Goal: Transaction & Acquisition: Purchase product/service

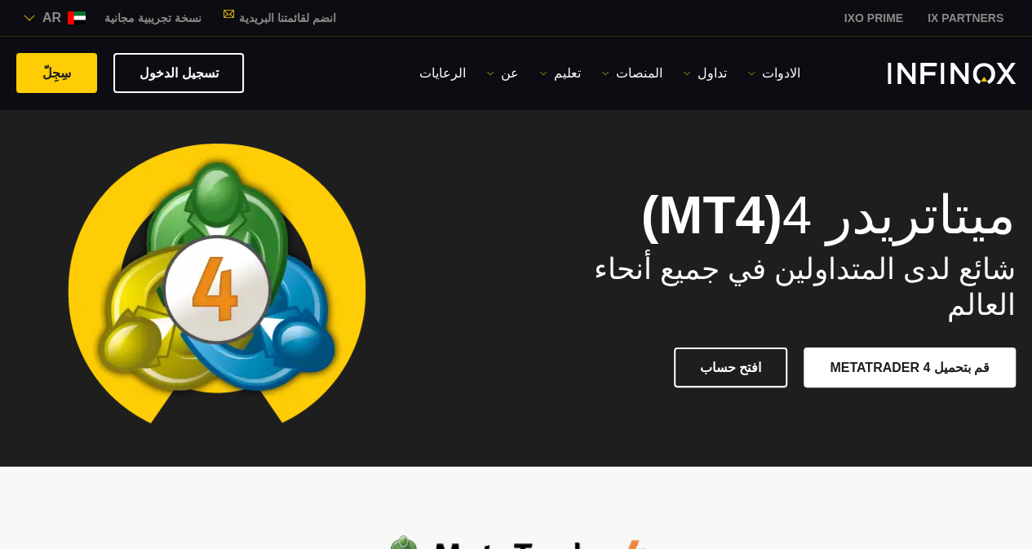
click at [763, 348] on link "افتح حساب" at bounding box center [730, 368] width 113 height 40
click at [785, 70] on link "الادوات" at bounding box center [773, 74] width 53 height 20
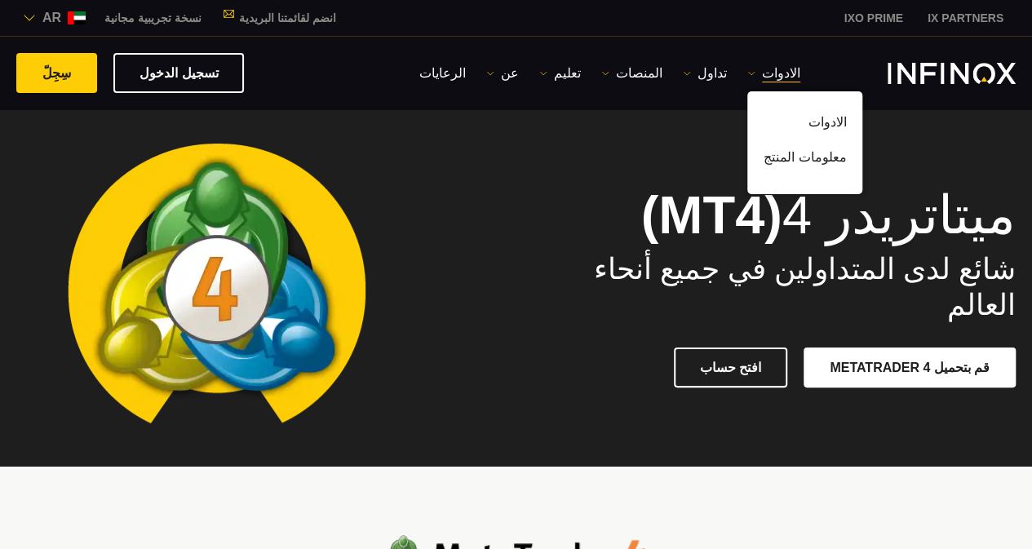
click at [814, 119] on link "الادوات" at bounding box center [804, 125] width 115 height 35
click at [74, 73] on link "سِجِلّ" at bounding box center [56, 73] width 81 height 40
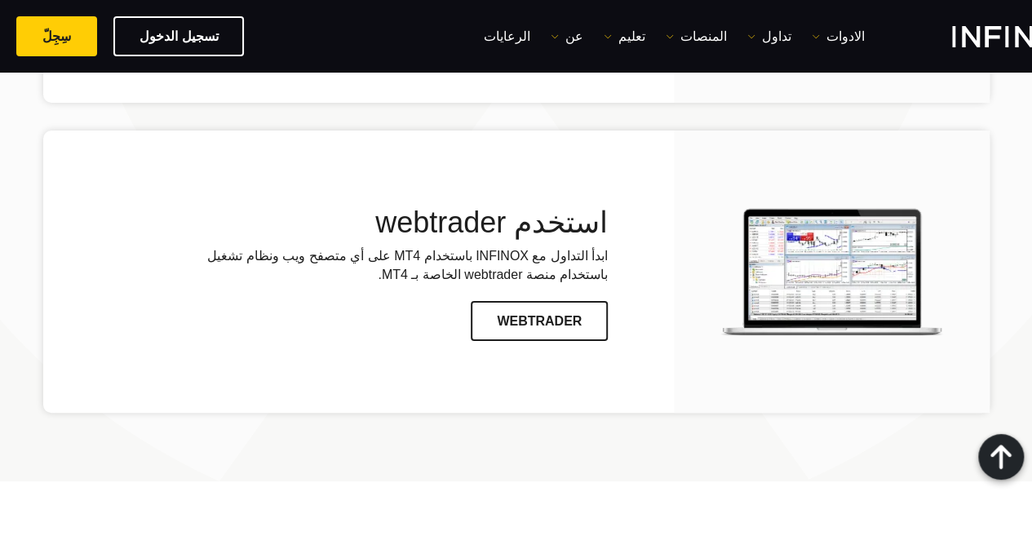
scroll to position [3753, 0]
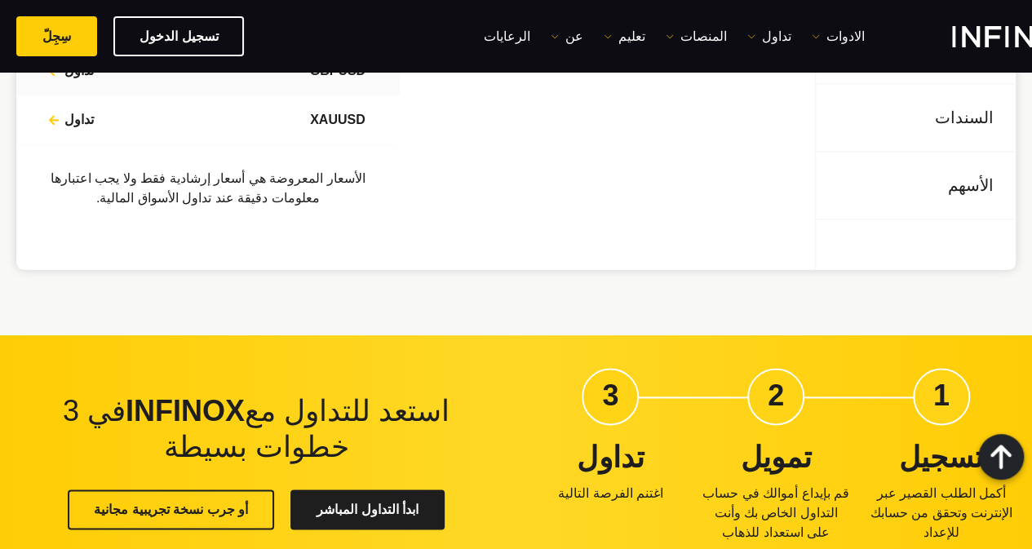
scroll to position [1061, 0]
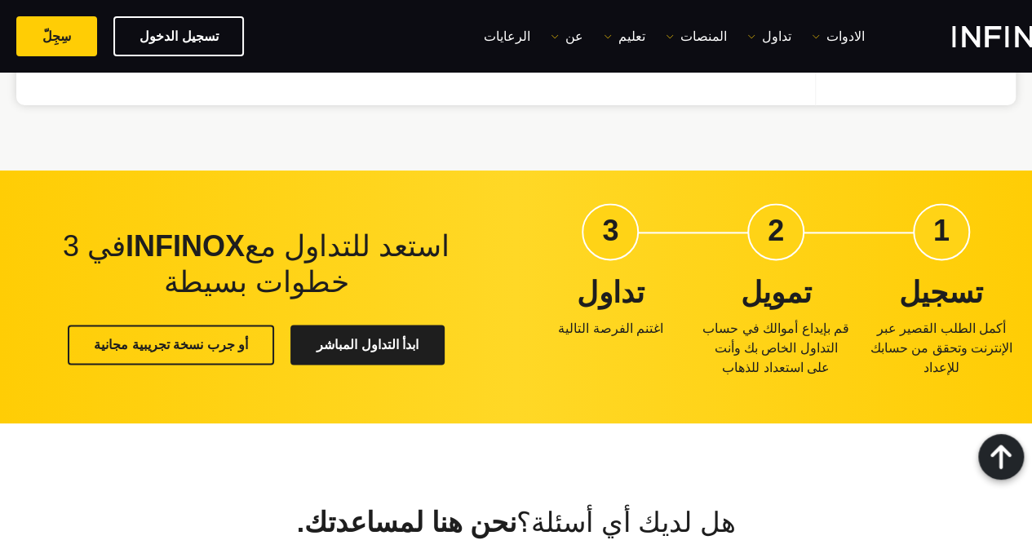
click at [240, 342] on link "أو جرب نسخة تجريبية مجانية" at bounding box center [171, 345] width 206 height 40
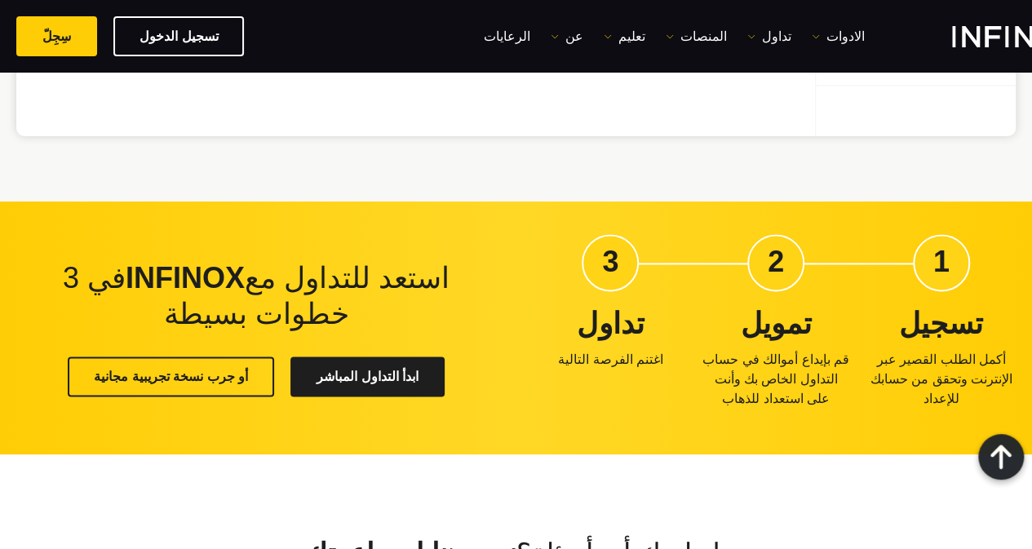
click at [352, 357] on link "ابدأ التداول المباشر" at bounding box center [367, 377] width 154 height 40
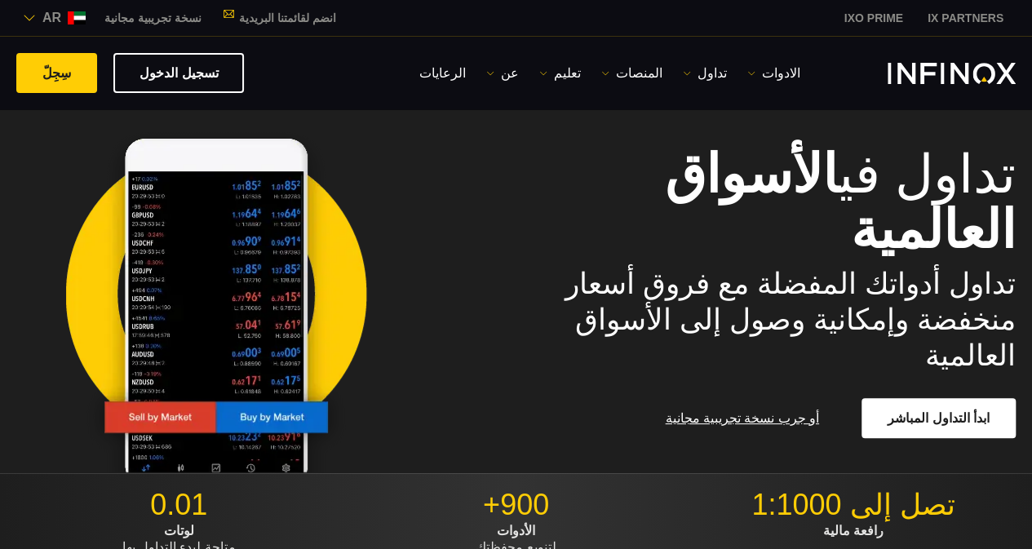
click at [285, 17] on link "انضم لقائمتنا البريدية" at bounding box center [281, 17] width 135 height 13
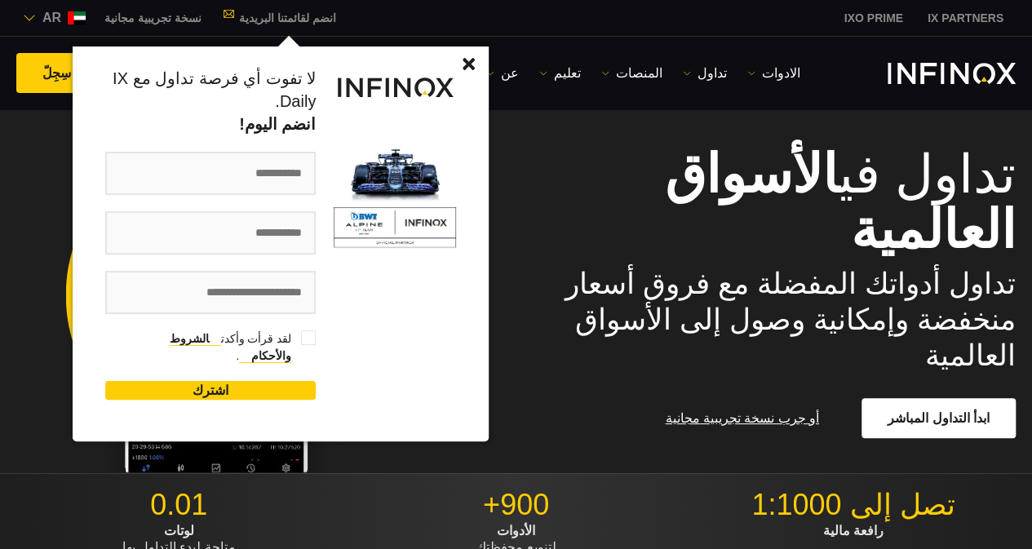
click at [463, 58] on img at bounding box center [469, 64] width 12 height 12
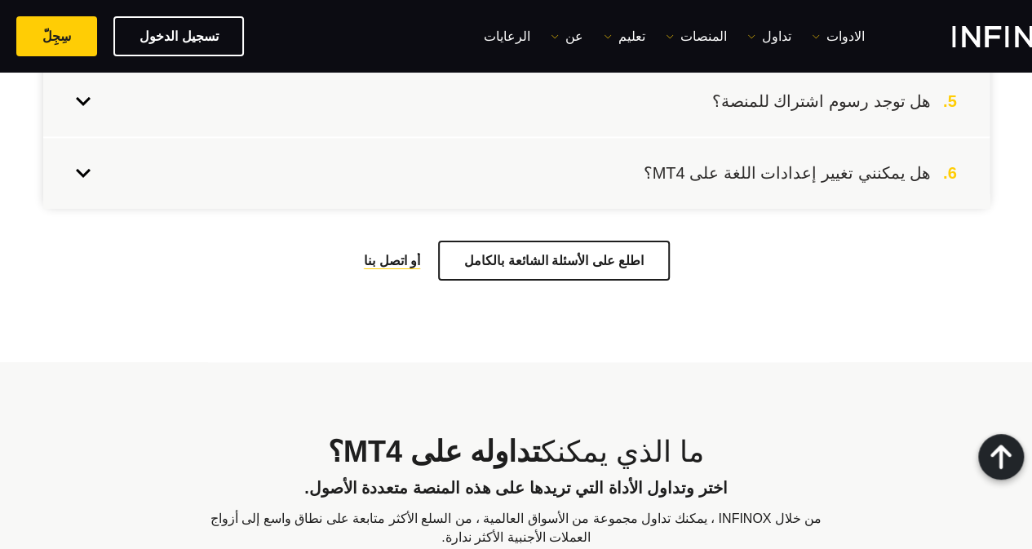
scroll to position [4133, 0]
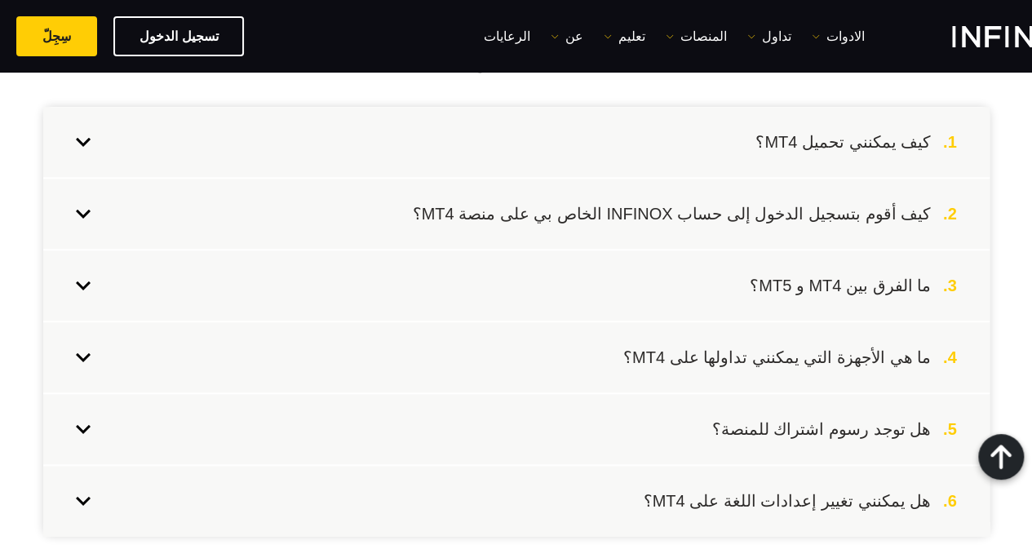
scroll to position [3725, 0]
